Goal: Information Seeking & Learning: Learn about a topic

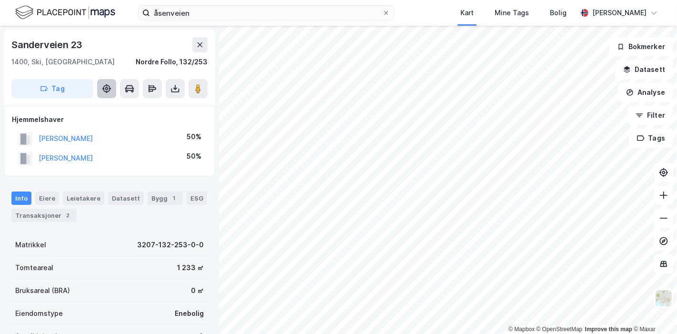
click at [107, 87] on icon at bounding box center [106, 88] width 3 height 3
click at [638, 86] on button "Analyse" at bounding box center [645, 92] width 55 height 19
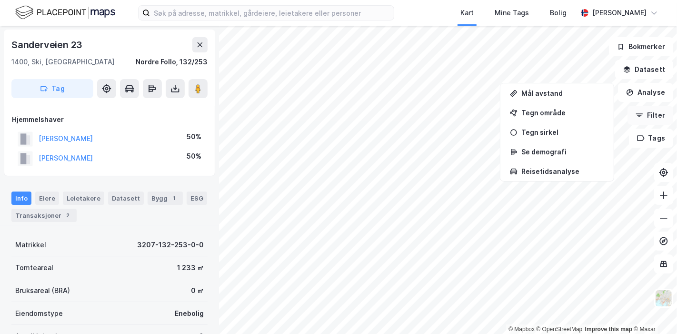
click at [653, 112] on button "Filter" at bounding box center [651, 115] width 46 height 19
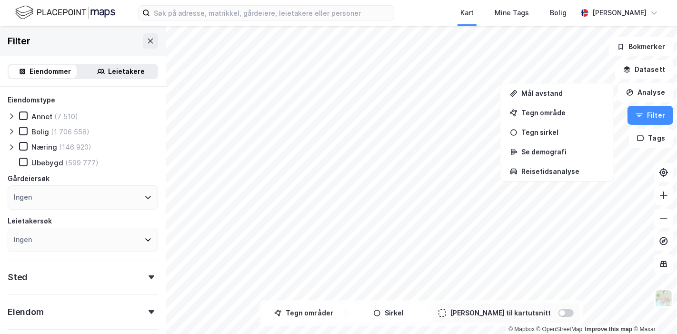
click at [10, 143] on icon at bounding box center [12, 147] width 8 height 8
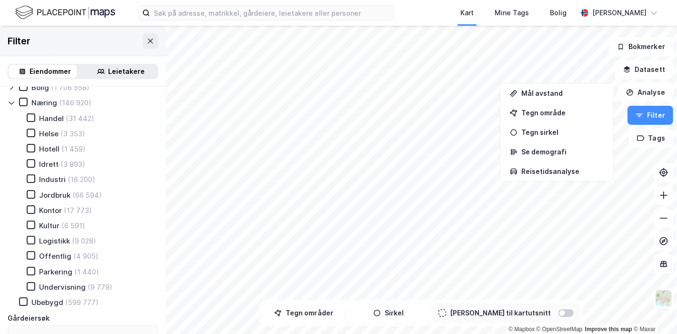
scroll to position [47, 0]
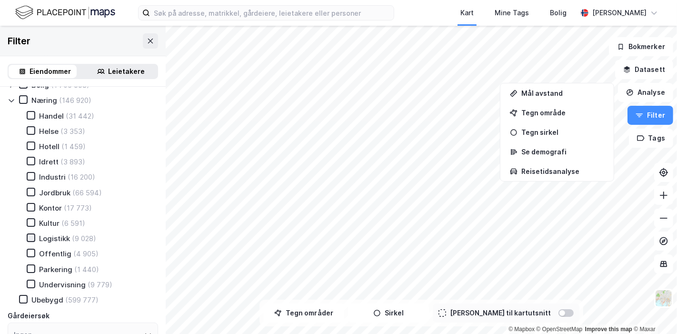
click at [30, 236] on icon at bounding box center [31, 237] width 5 height 3
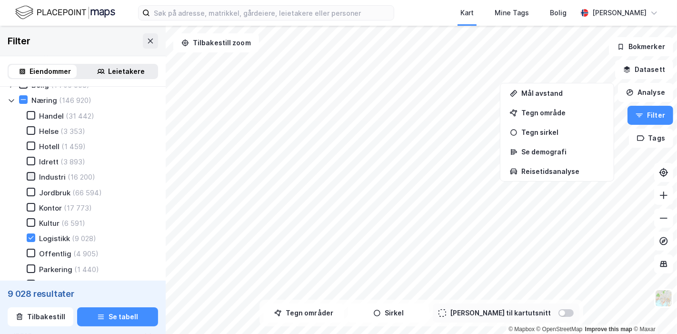
click at [28, 173] on icon at bounding box center [31, 176] width 7 height 7
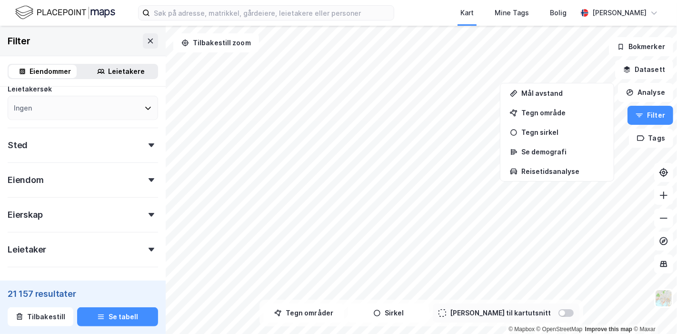
scroll to position [263, 0]
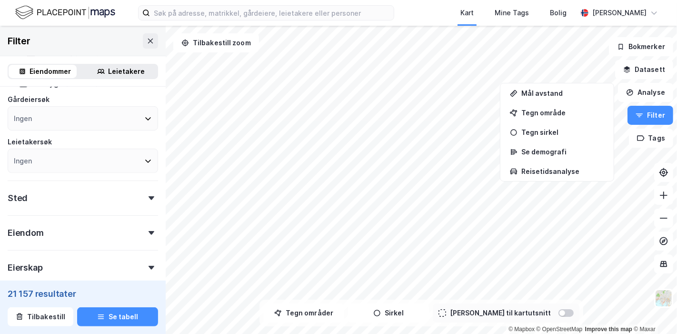
click at [149, 196] on icon at bounding box center [152, 198] width 6 height 4
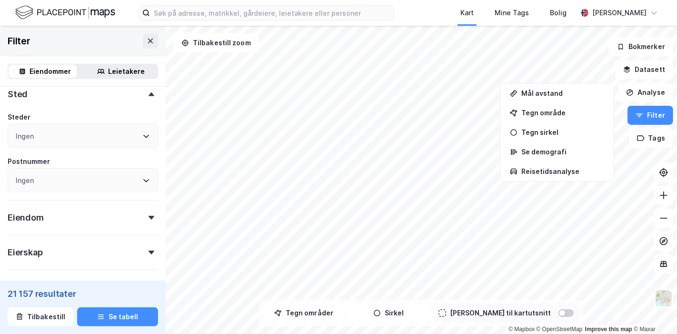
scroll to position [422, 0]
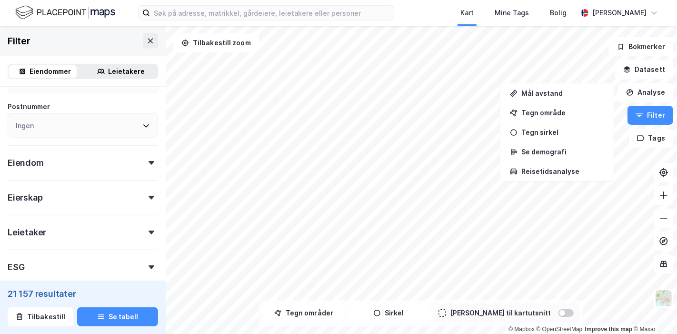
click at [145, 161] on div at bounding box center [151, 163] width 13 height 4
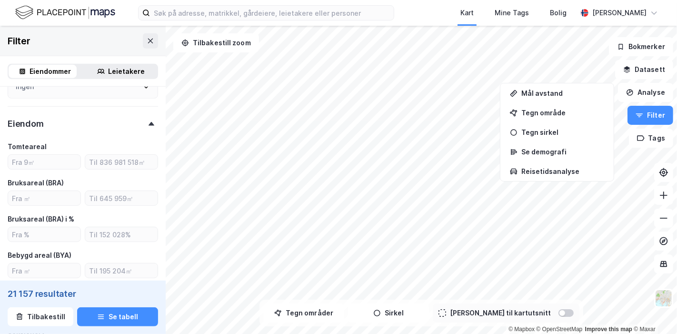
scroll to position [475, 0]
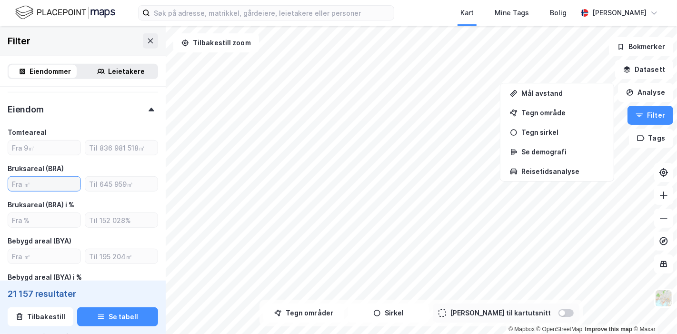
click at [44, 180] on input "number" at bounding box center [44, 184] width 72 height 14
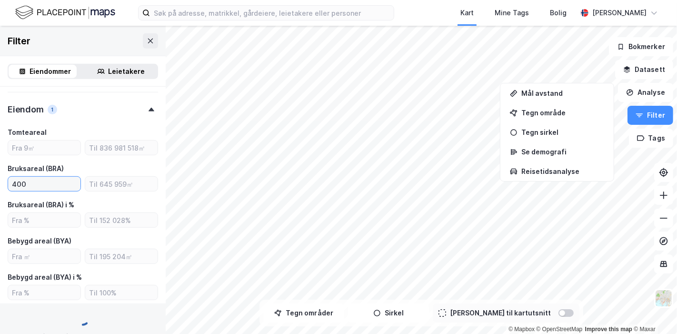
type input "400"
type input "Inkluder (19 568)"
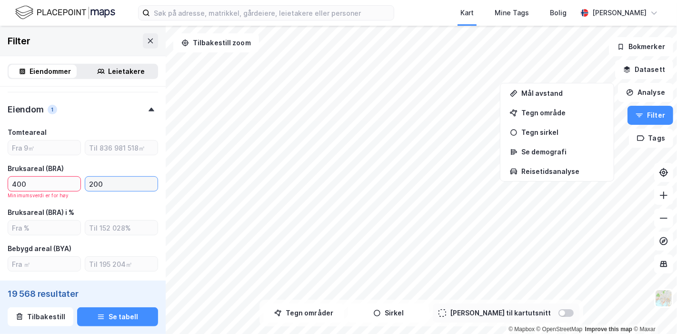
type input "2000"
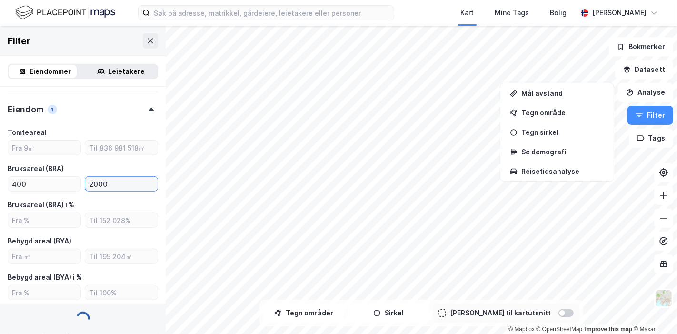
type input "Inkluder (11 825)"
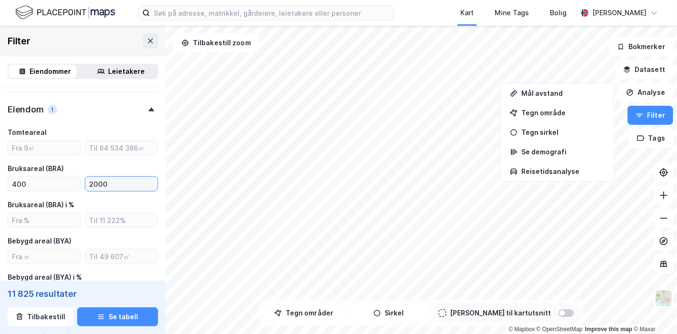
click at [92, 184] on input "2000" at bounding box center [121, 184] width 72 height 14
type input "2200"
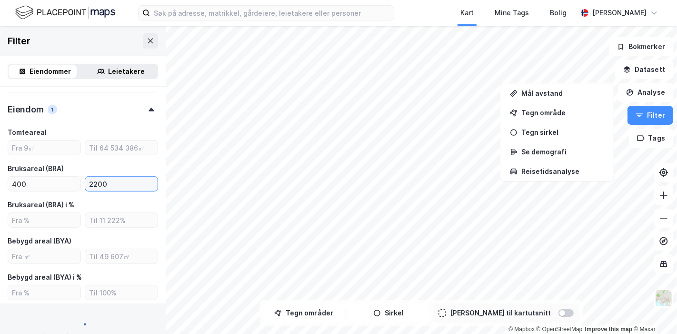
click at [116, 178] on input "2200" at bounding box center [121, 184] width 72 height 14
type input "Inkluder (12 503)"
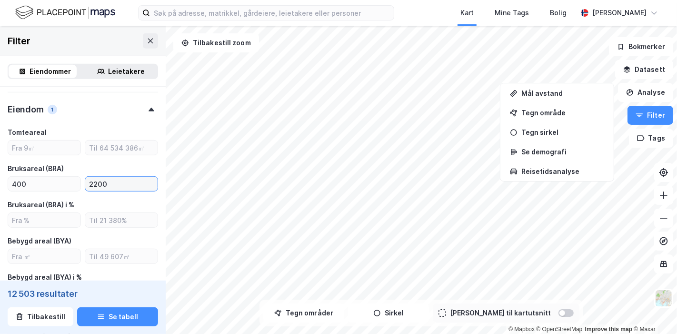
type input "2200"
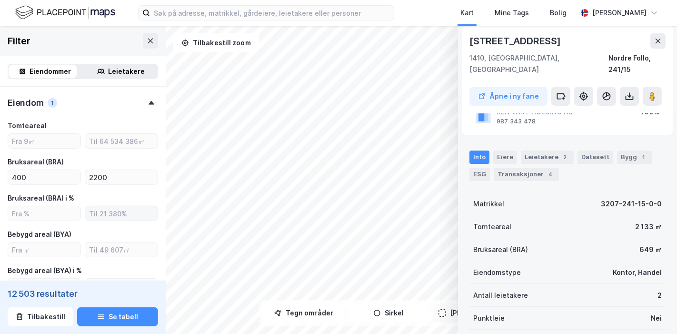
scroll to position [422, 0]
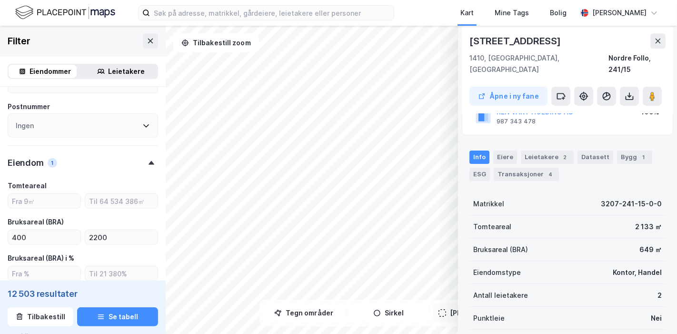
click at [62, 158] on div "Eiendom 1" at bounding box center [83, 158] width 151 height 27
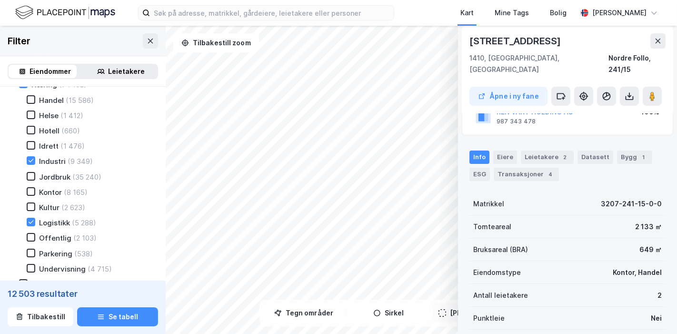
scroll to position [0, 0]
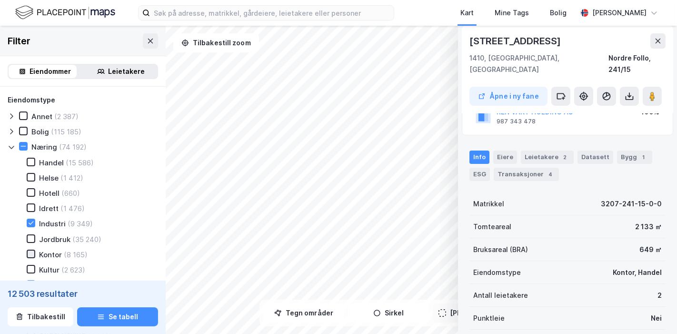
click at [30, 251] on icon at bounding box center [31, 254] width 7 height 7
click at [31, 161] on icon at bounding box center [31, 161] width 5 height 3
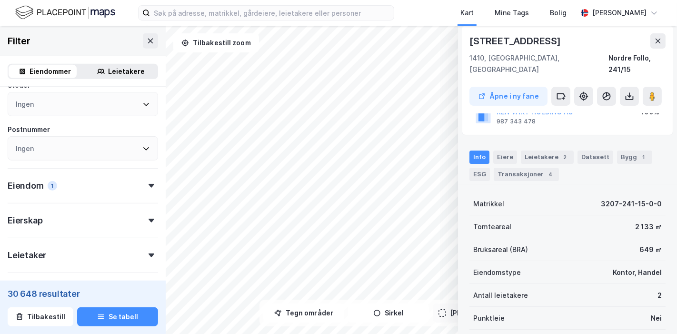
scroll to position [400, 0]
click at [145, 182] on div at bounding box center [151, 184] width 13 height 4
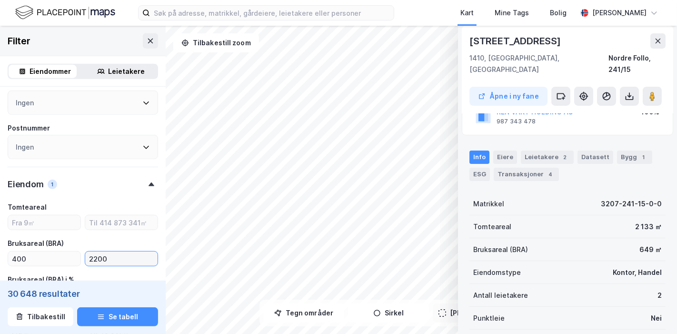
click at [92, 255] on input "2200" at bounding box center [121, 258] width 72 height 14
type input "2600"
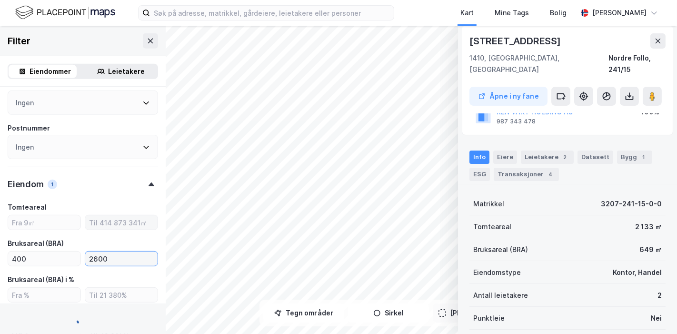
type input "Inkluder (32 801)"
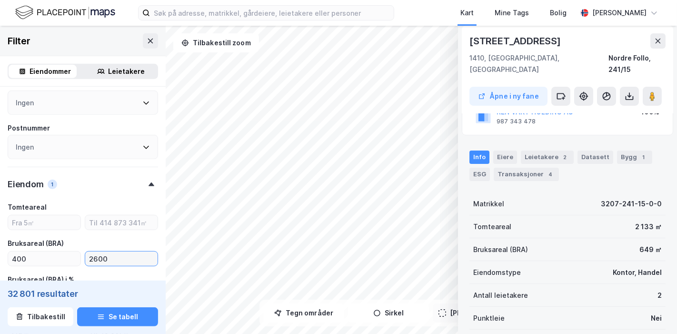
scroll to position [135, 0]
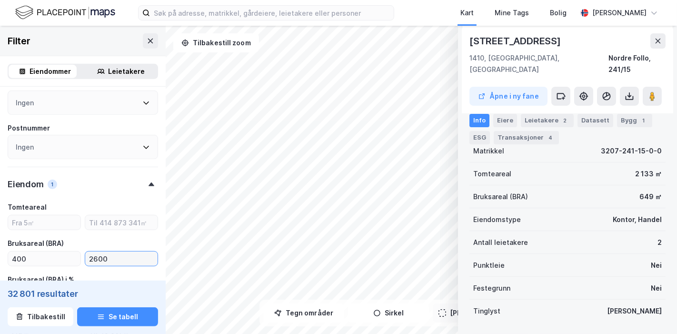
type input "2600"
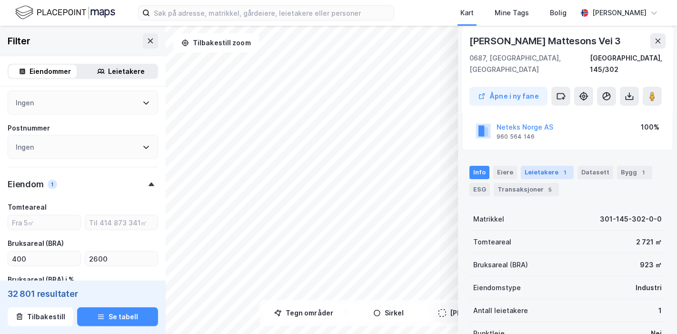
scroll to position [0, 0]
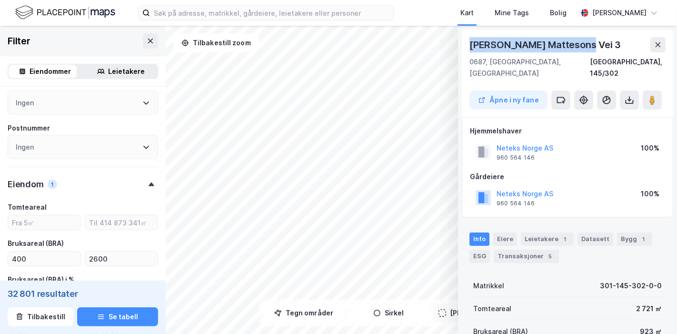
click at [436, 45] on div "© Mapbox © OpenStreetMap Improve this map © [PERSON_NAME] Mattesons Vei 3 [GEOG…" at bounding box center [338, 180] width 677 height 308
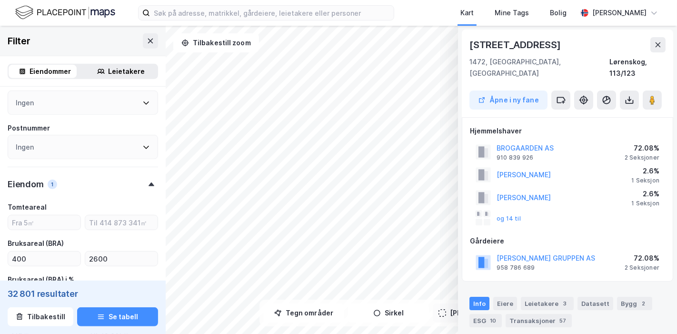
scroll to position [53, 0]
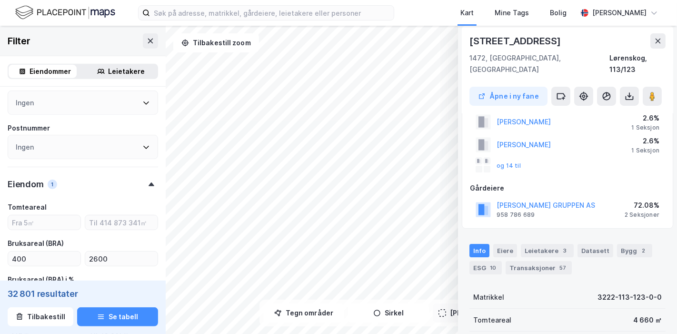
drag, startPoint x: 583, startPoint y: 40, endPoint x: 492, endPoint y: 113, distance: 117.0
click at [491, 113] on div "© Mapbox © OpenStreetMap Improve this map © Maxar [STREET_ADDRESS] fane Hjemmel…" at bounding box center [338, 180] width 677 height 308
click at [462, 145] on div "© Mapbox © OpenStreetMap Improve this map © Maxar [STREET_ADDRESS] fane Hjemmel…" at bounding box center [338, 180] width 677 height 308
click at [187, 10] on input at bounding box center [272, 13] width 244 height 14
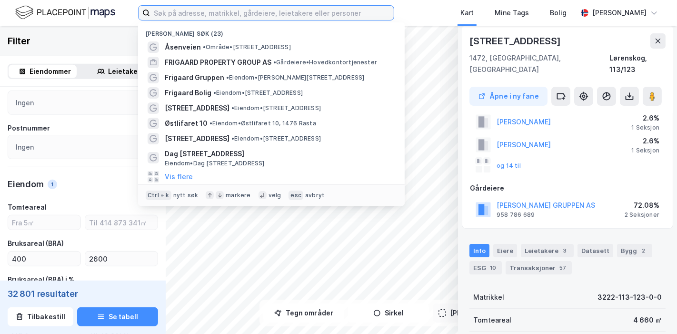
paste input "Nye Vakås v. 20"
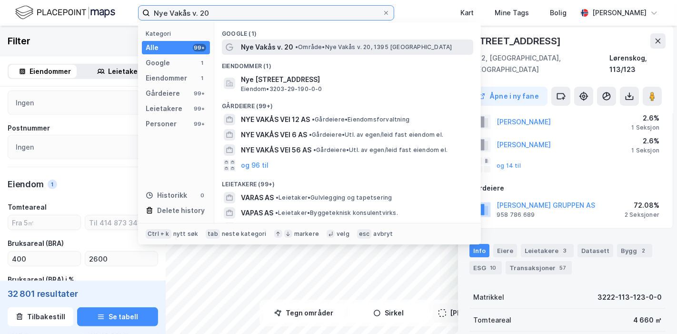
type input "Nye Vakås v. 20"
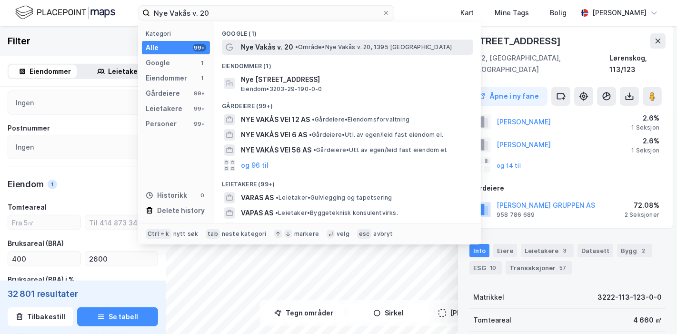
click at [259, 43] on span "Nye Vakås v. 20" at bounding box center [267, 46] width 52 height 11
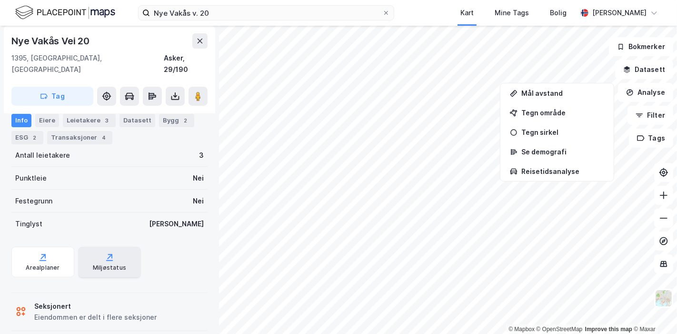
scroll to position [116, 0]
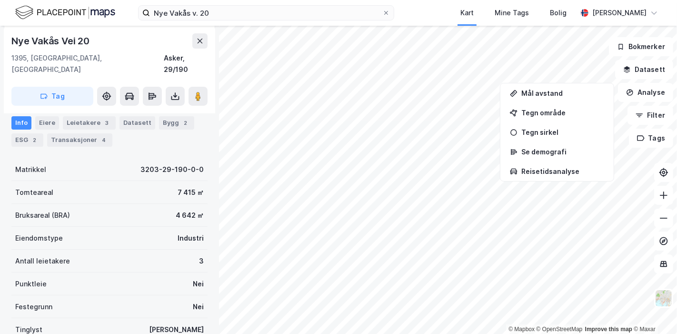
drag, startPoint x: 165, startPoint y: 245, endPoint x: 141, endPoint y: 245, distance: 23.8
click at [165, 250] on div "Antall leietakere 3" at bounding box center [109, 261] width 196 height 23
click at [32, 255] on div "Antall leietakere" at bounding box center [42, 260] width 55 height 11
click at [58, 255] on div "Antall leietakere" at bounding box center [42, 260] width 55 height 11
click at [199, 255] on div "3" at bounding box center [201, 260] width 5 height 11
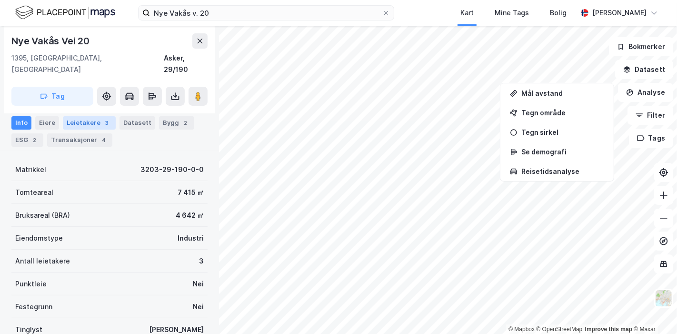
click at [92, 119] on div "Leietakere 3" at bounding box center [89, 122] width 53 height 13
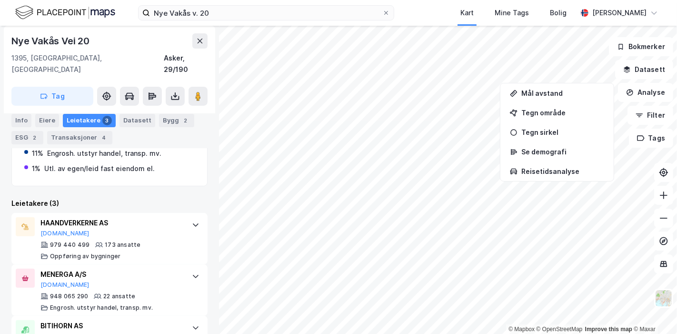
scroll to position [253, 0]
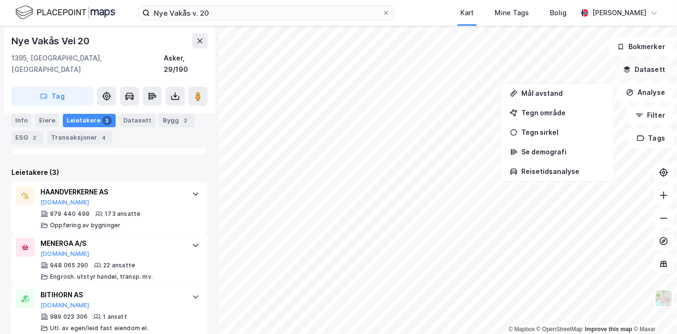
click at [647, 69] on button "Datasett" at bounding box center [644, 69] width 58 height 19
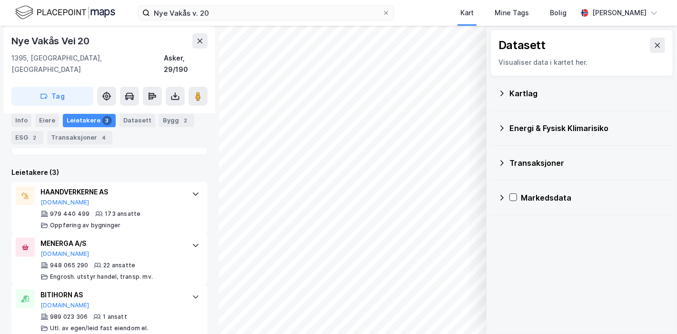
click at [502, 96] on icon at bounding box center [502, 94] width 8 height 8
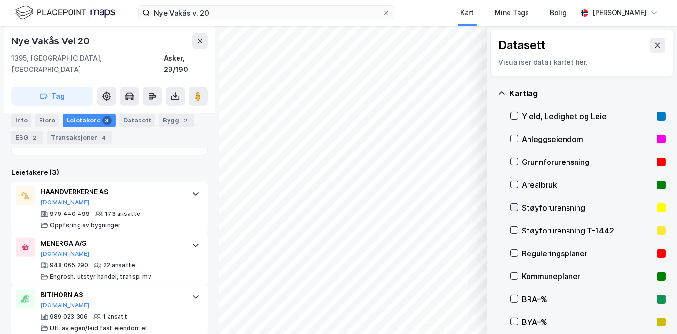
click at [514, 205] on icon at bounding box center [514, 207] width 7 height 7
click at [515, 225] on div "Støyforurensning T-1442" at bounding box center [588, 230] width 155 height 23
click at [513, 201] on div "Støyforurensning" at bounding box center [588, 207] width 155 height 23
click at [517, 226] on div at bounding box center [515, 230] width 8 height 8
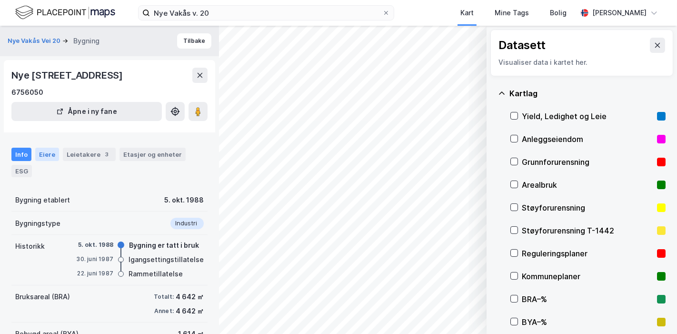
click at [43, 151] on div "Eiere" at bounding box center [47, 154] width 24 height 13
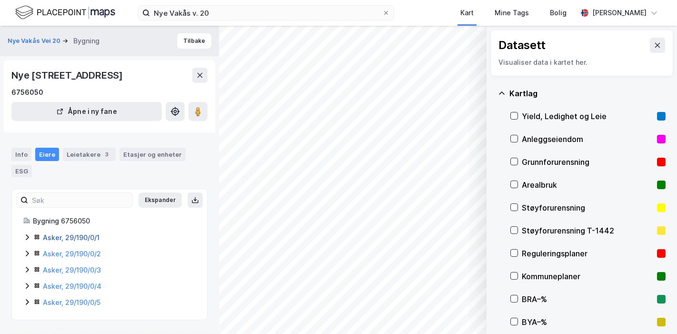
click at [54, 235] on link "Asker, 29/190/0/1" at bounding box center [71, 237] width 57 height 8
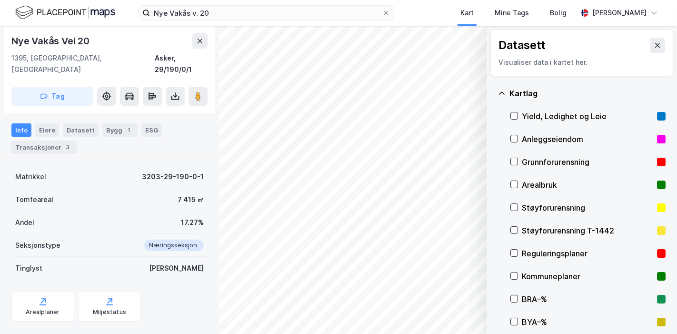
scroll to position [192, 0]
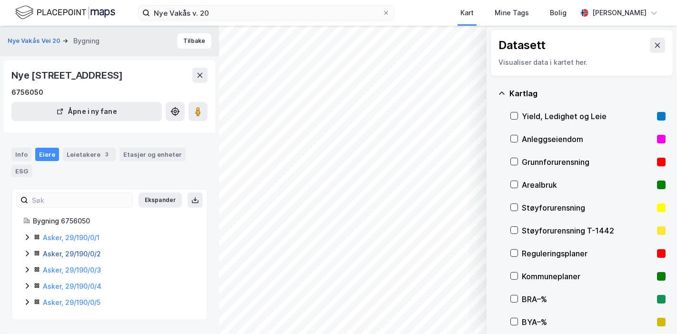
click at [79, 251] on link "Asker, 29/190/0/2" at bounding box center [72, 254] width 58 height 8
click at [80, 267] on link "Asker, 29/190/0/3" at bounding box center [72, 270] width 58 height 8
click at [88, 285] on link "Asker, 29/190/0/4" at bounding box center [72, 286] width 59 height 8
click at [83, 301] on link "Asker, 29/190/0/5" at bounding box center [72, 302] width 58 height 8
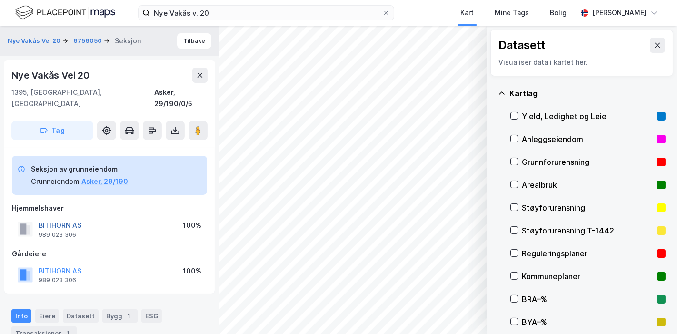
click at [0, 0] on button "BITIHORN AS" at bounding box center [0, 0] width 0 height 0
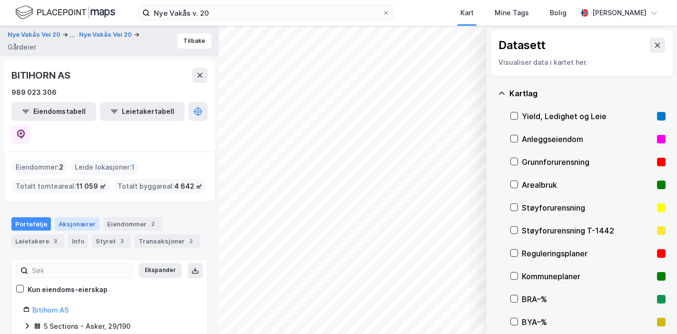
click at [65, 217] on div "Aksjonærer" at bounding box center [77, 223] width 45 height 13
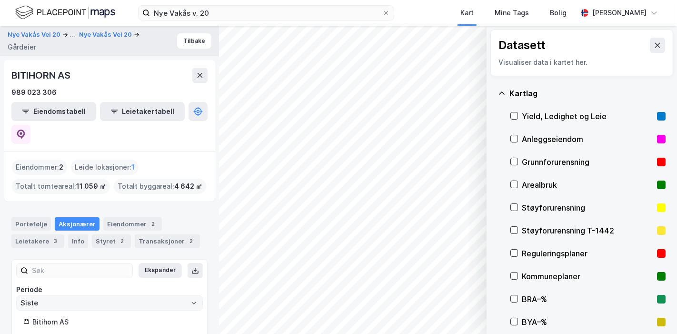
scroll to position [10, 0]
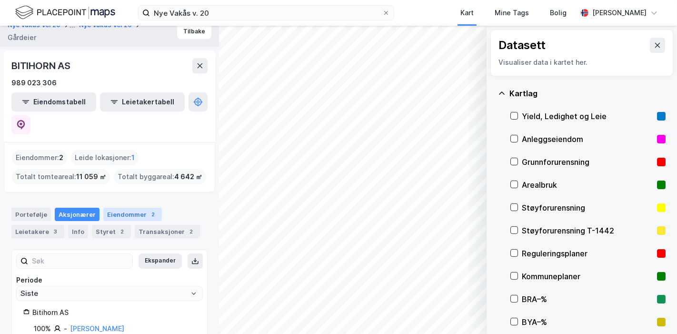
click at [104, 208] on div "Eiendommer 2" at bounding box center [132, 214] width 59 height 13
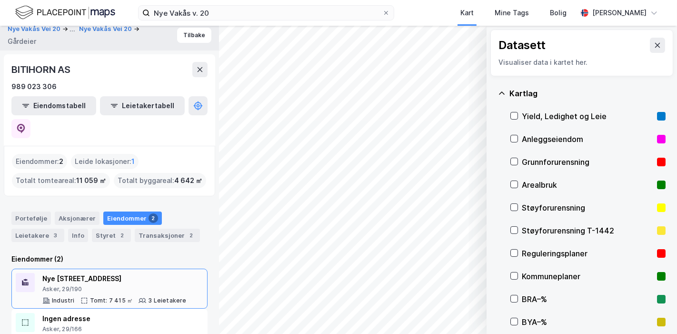
scroll to position [7, 0]
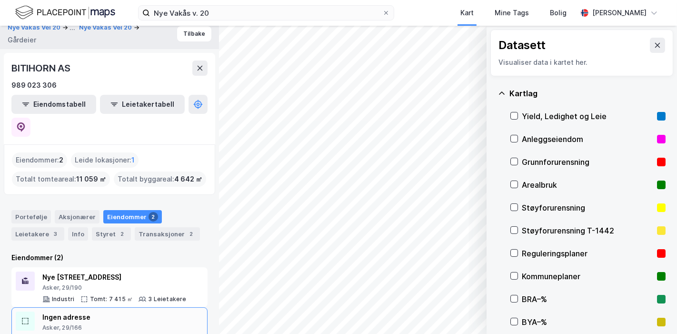
click at [71, 311] on div "Ingen adresse" at bounding box center [117, 316] width 150 height 11
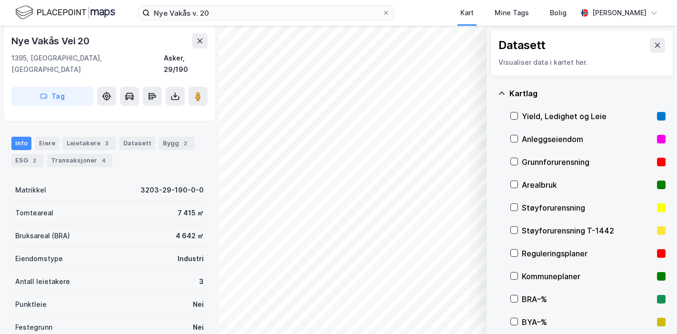
scroll to position [53, 0]
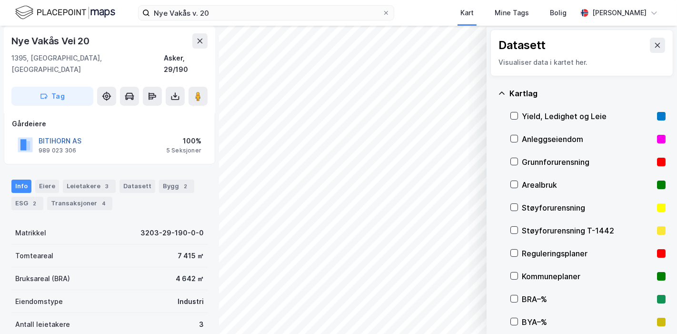
click at [0, 0] on button "BITIHORN AS" at bounding box center [0, 0] width 0 height 0
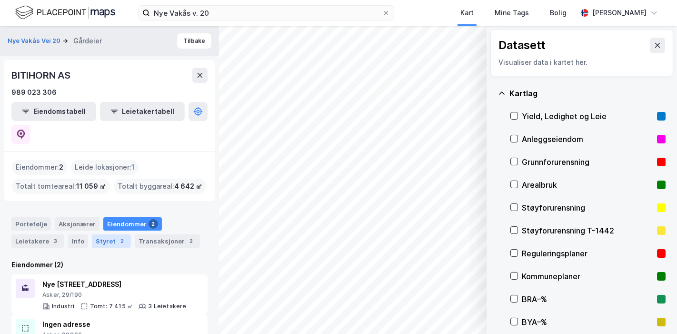
click at [108, 234] on div "Styret 2" at bounding box center [111, 240] width 39 height 13
drag, startPoint x: 61, startPoint y: 39, endPoint x: 53, endPoint y: 39, distance: 7.6
click at [53, 39] on div "Nye Vakås Vei 20" at bounding box center [39, 41] width 62 height 10
click at [42, 41] on button "Nye Vakås Vei 20" at bounding box center [35, 41] width 55 height 10
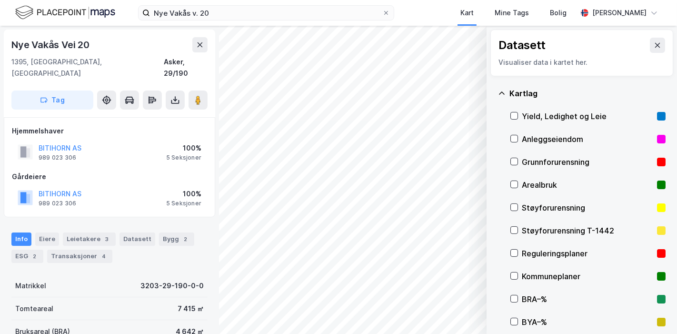
scroll to position [53, 0]
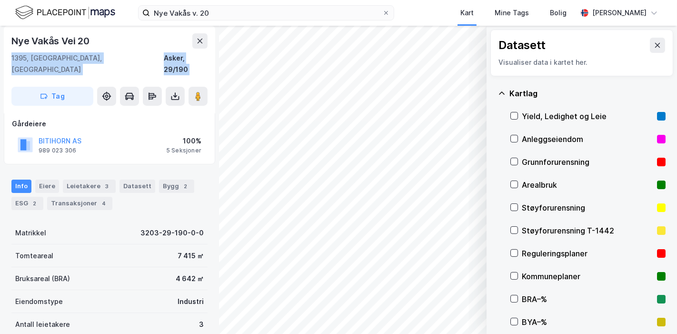
drag, startPoint x: 99, startPoint y: 38, endPoint x: 1, endPoint y: 39, distance: 97.6
click at [1, 39] on div "Nye Vakås Vei 20 1395, [GEOGRAPHIC_DATA], [GEOGRAPHIC_DATA] Asker, 29/190 Tag H…" at bounding box center [109, 180] width 219 height 308
click at [16, 41] on div "Nye Vakås Vei 20" at bounding box center [51, 40] width 80 height 15
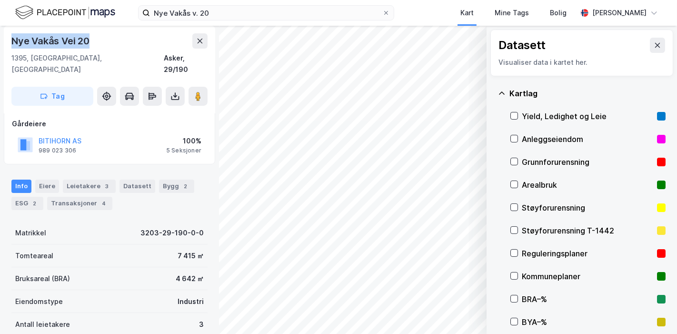
drag, startPoint x: 10, startPoint y: 40, endPoint x: 88, endPoint y: 39, distance: 77.2
click at [88, 39] on div "Nye Vakås Vei 20 1395, [GEOGRAPHIC_DATA], [GEOGRAPHIC_DATA] Asker, 29/190 Tag" at bounding box center [109, 70] width 211 height 88
copy div "Nye Vakås Vei 20"
click at [188, 273] on div "4 642 ㎡" at bounding box center [190, 278] width 28 height 11
